Goal: Navigation & Orientation: Find specific page/section

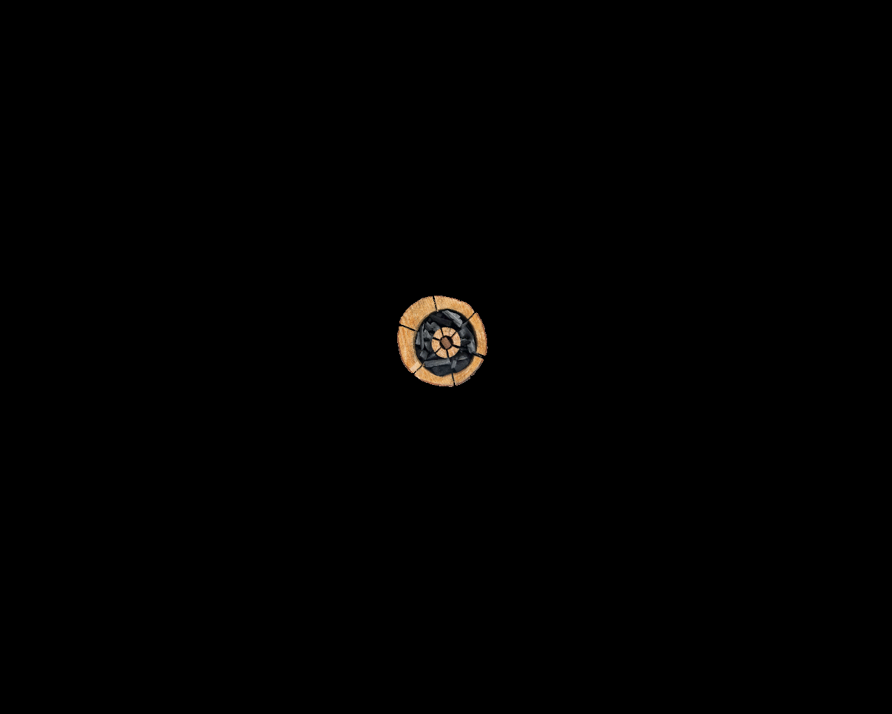
scroll to position [7215, 0]
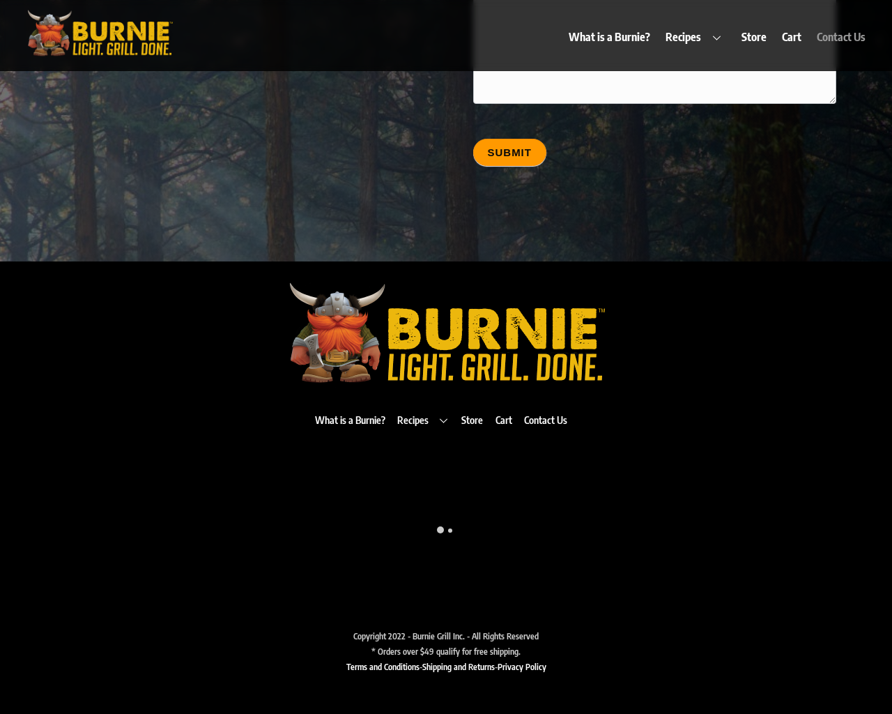
type input "20"
type input "[EMAIL_ADDRESS][DOMAIN_NAME]"
type input "20"
type textarea "20"
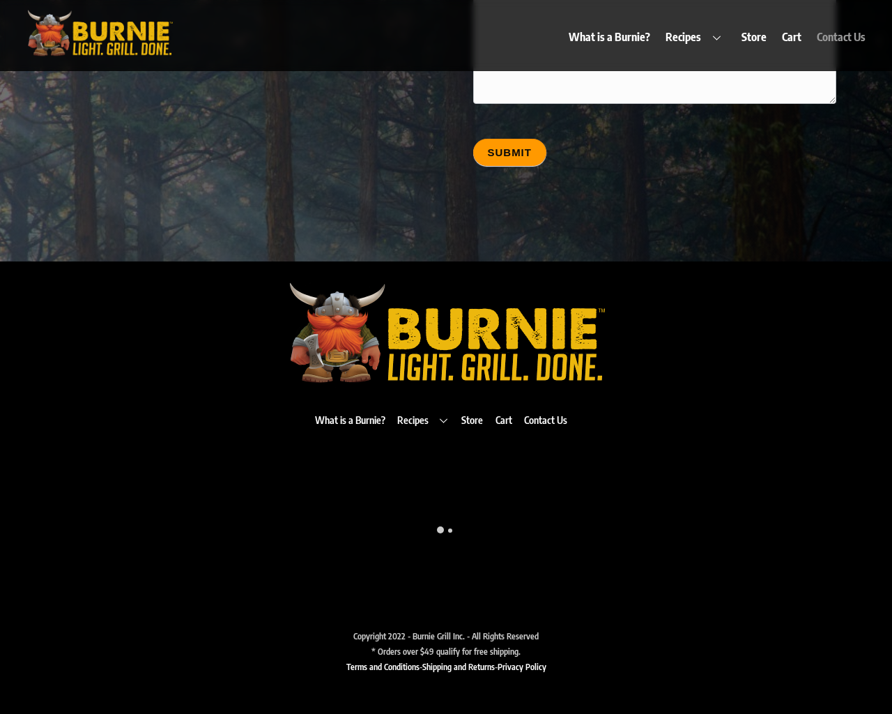
type input "20"
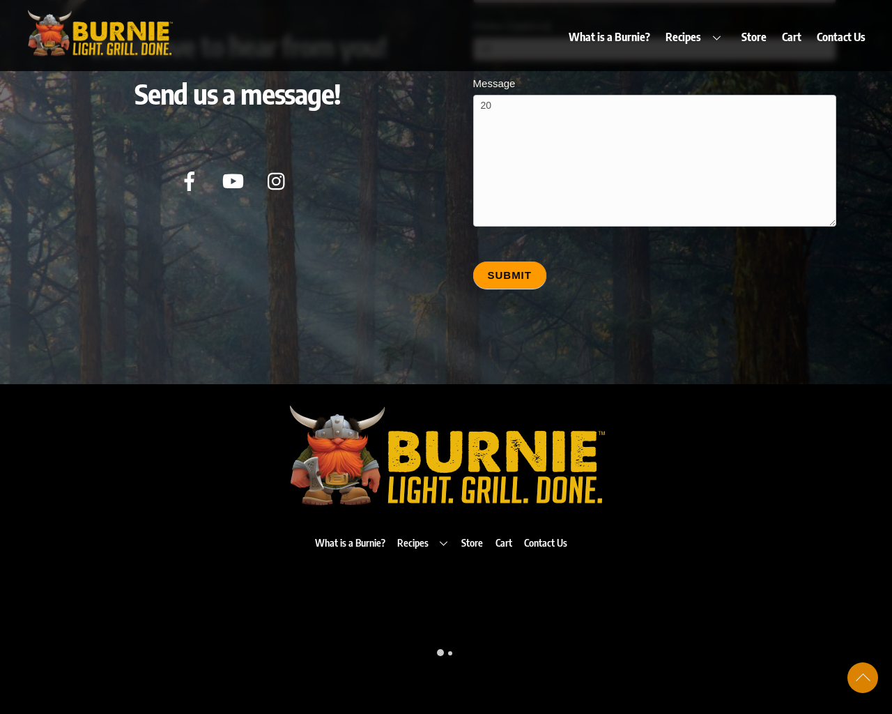
scroll to position [7215, 0]
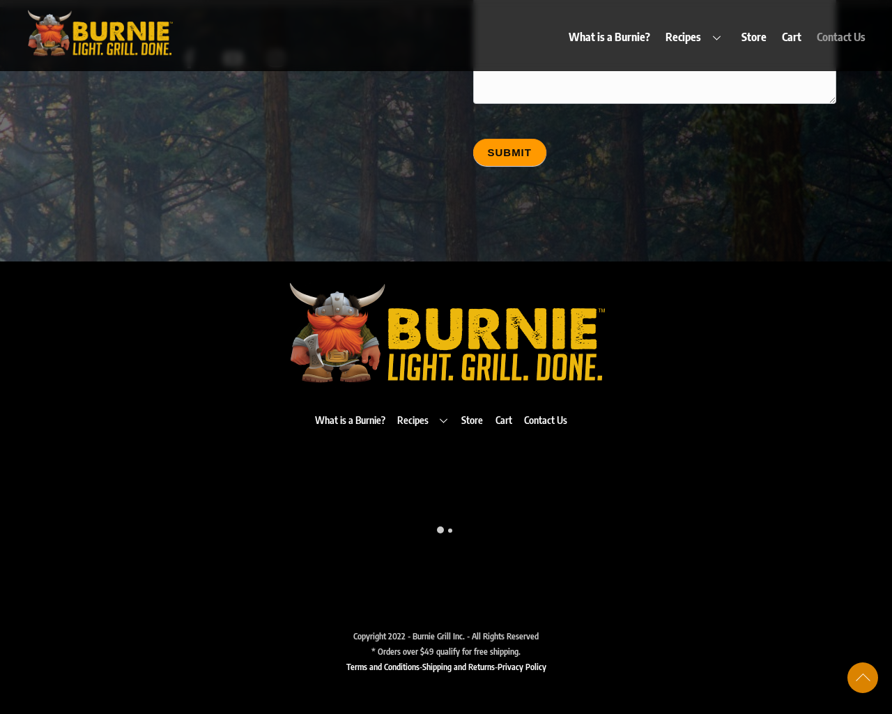
scroll to position [6905, 0]
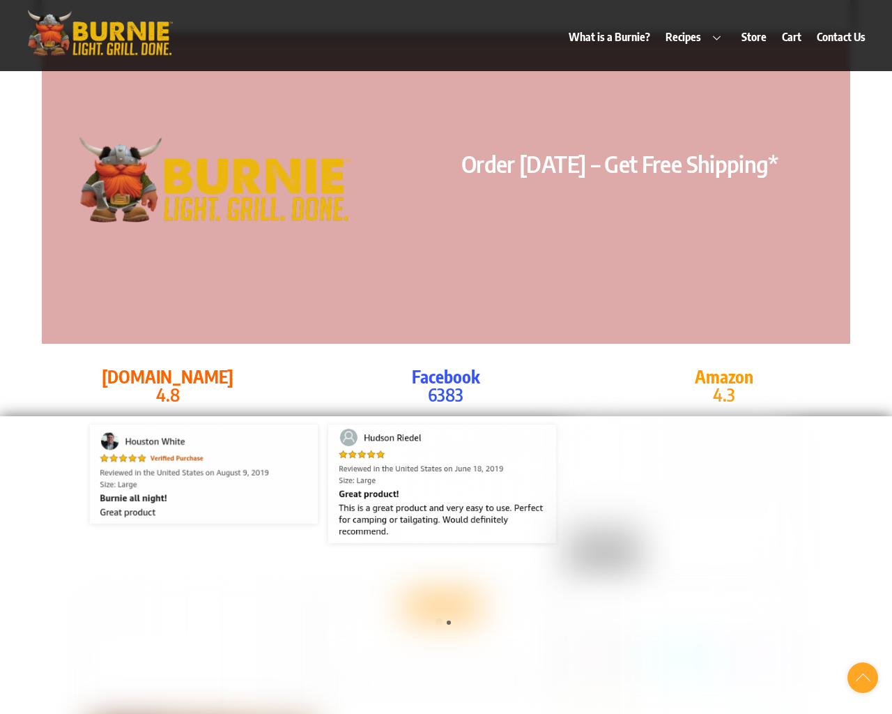
scroll to position [6966, 0]
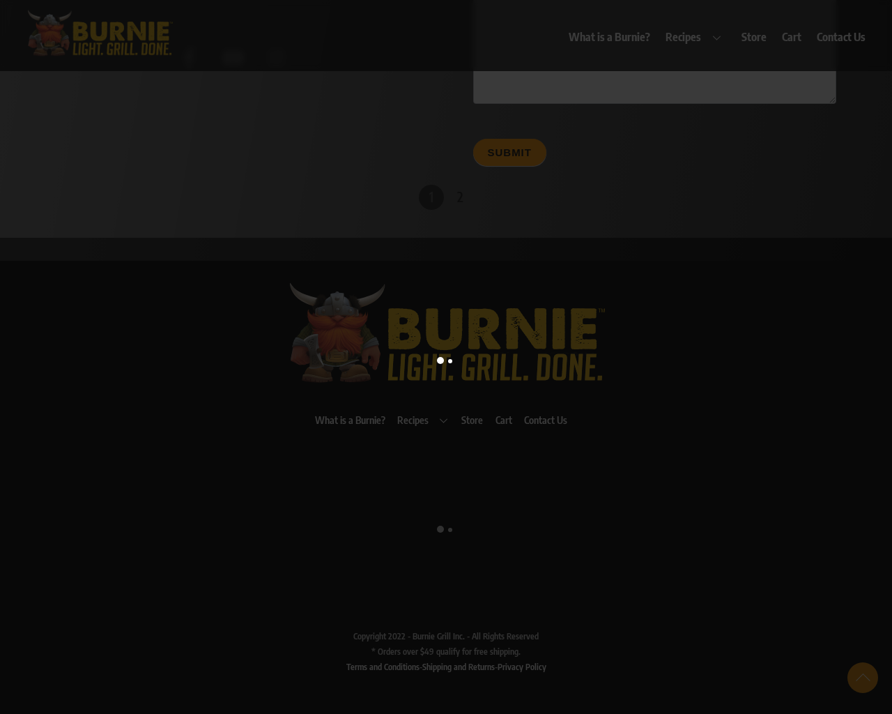
scroll to position [6796, 0]
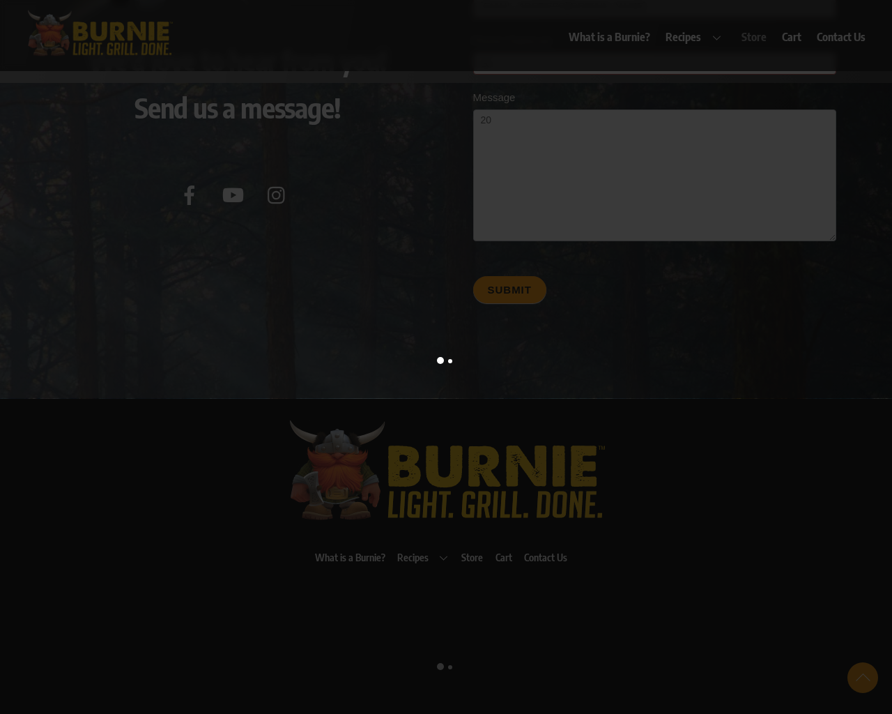
scroll to position [5730, 0]
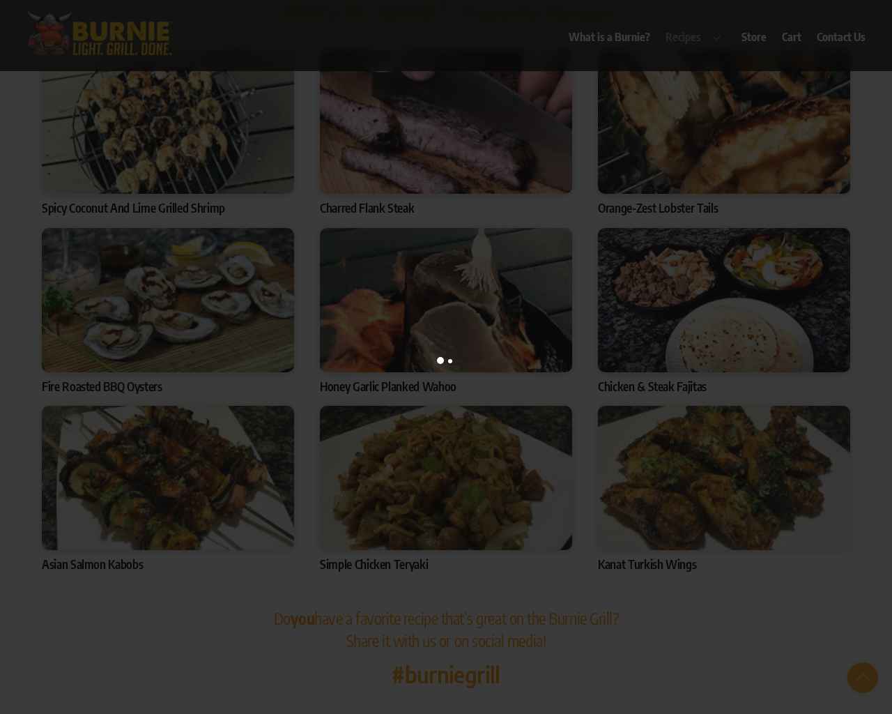
scroll to position [4350, 0]
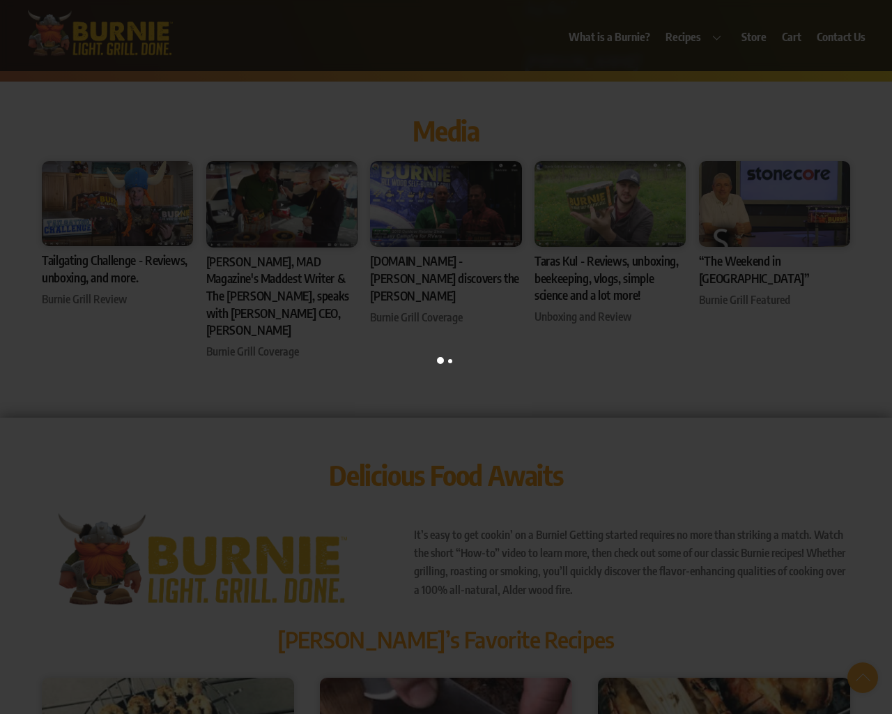
scroll to position [714, 0]
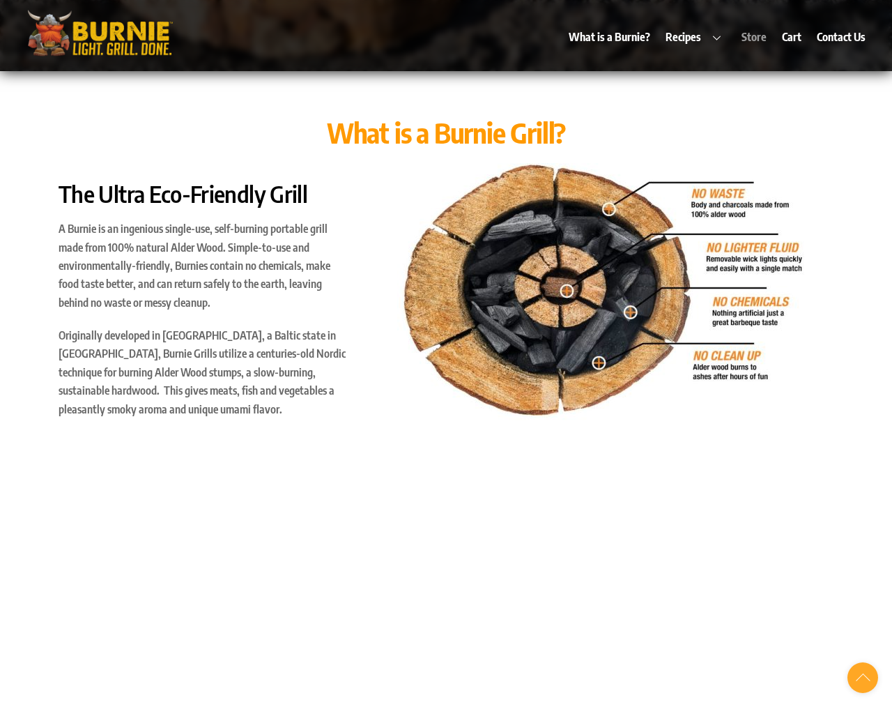
scroll to position [6030, 0]
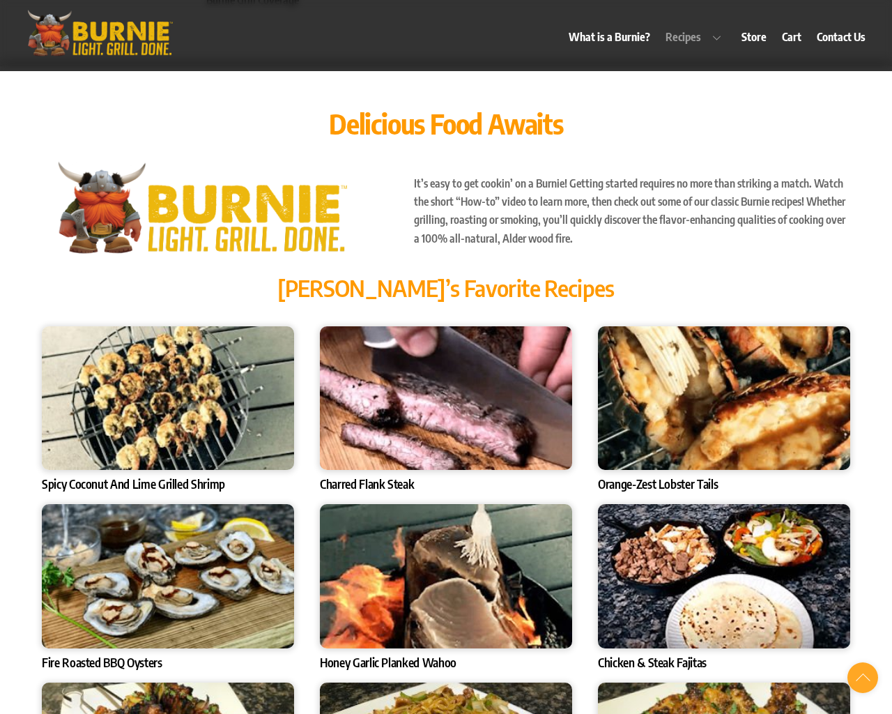
scroll to position [5316, 0]
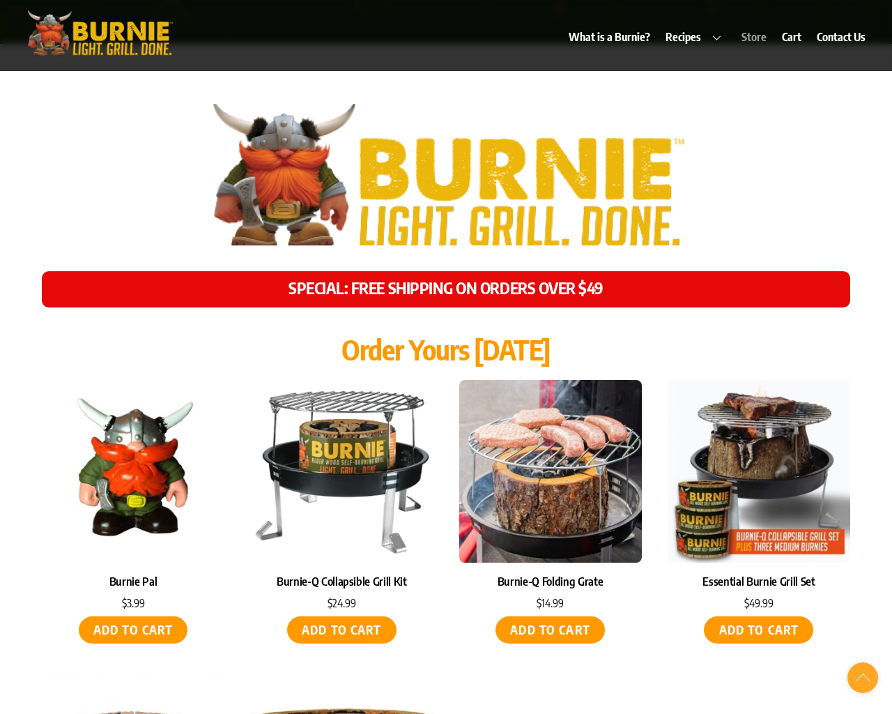
scroll to position [6045, 0]
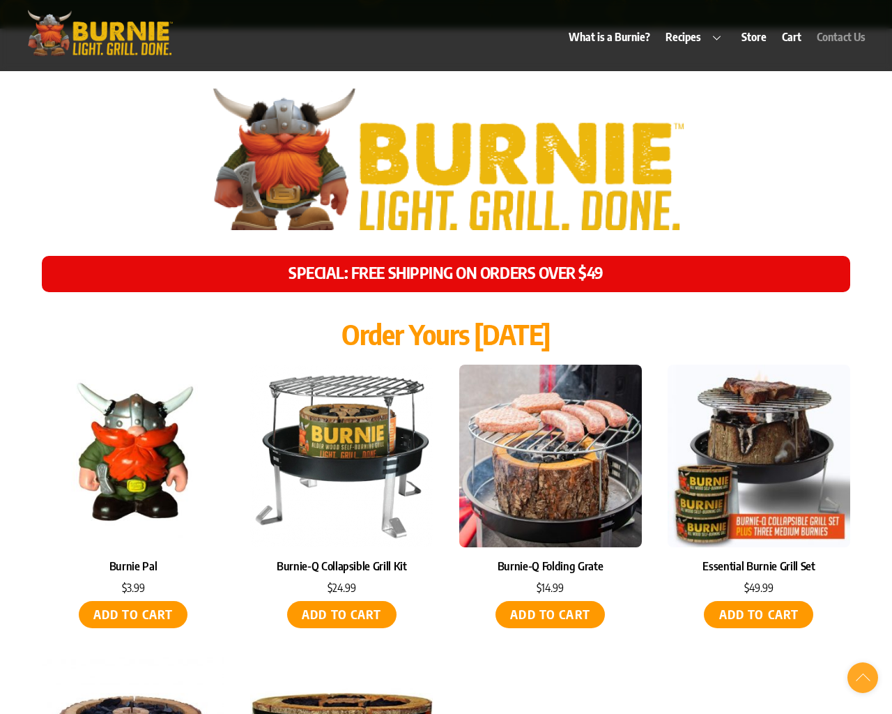
scroll to position [6957, 0]
